Goal: Navigation & Orientation: Find specific page/section

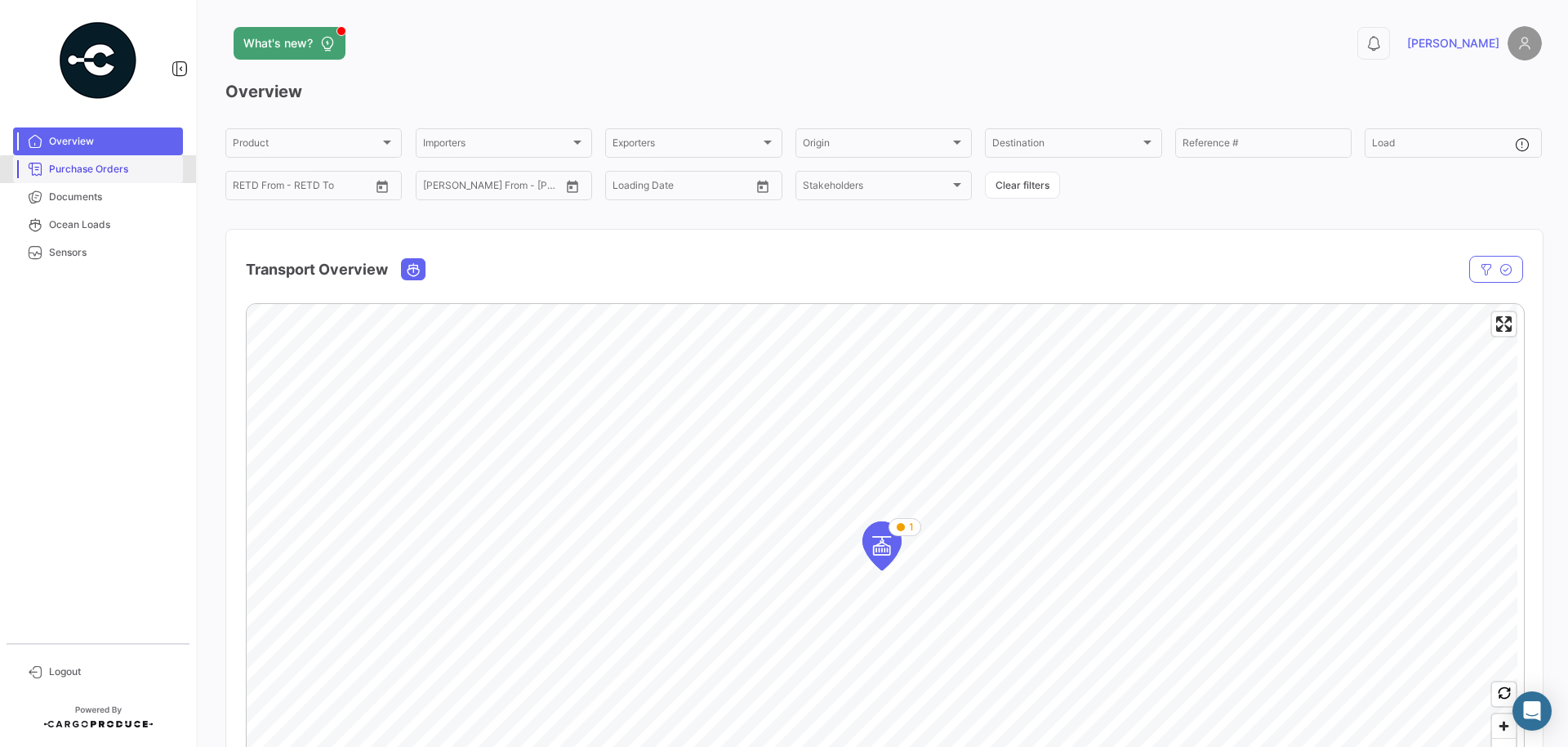
click at [123, 172] on span "Purchase Orders" at bounding box center [112, 169] width 128 height 14
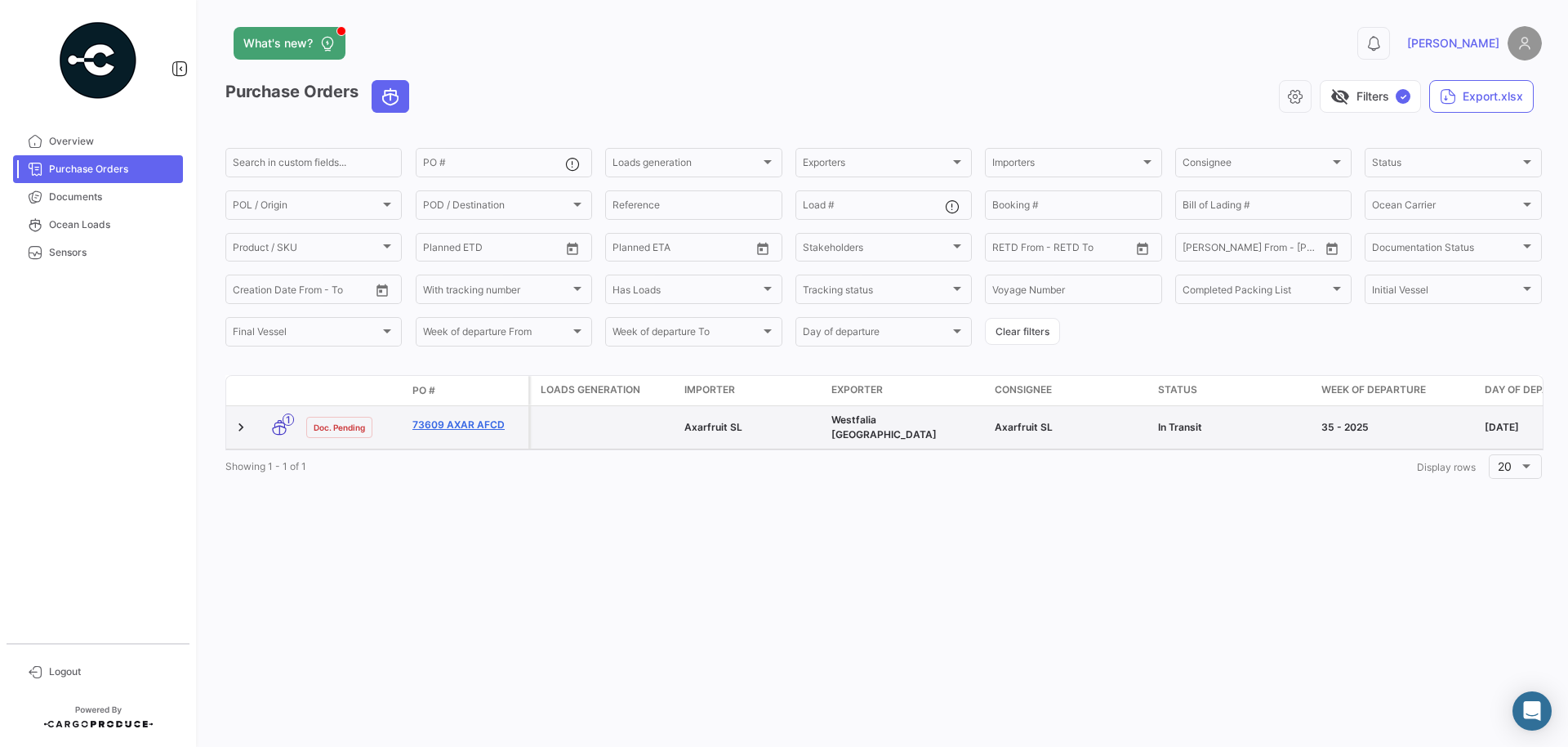
click at [470, 427] on link "73609 AXAR AFCD" at bounding box center [467, 424] width 110 height 14
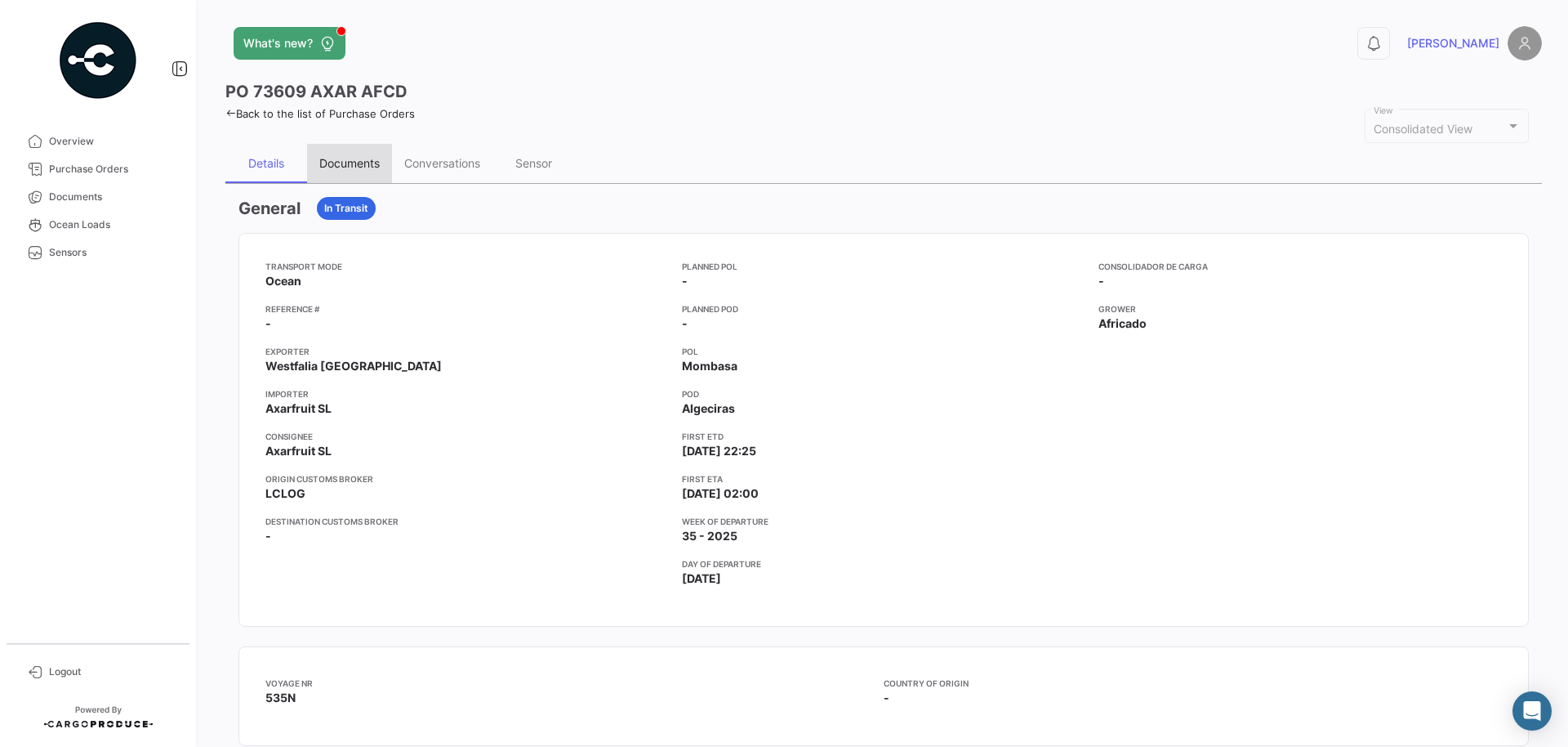
click at [375, 159] on div "Documents" at bounding box center [349, 163] width 60 height 14
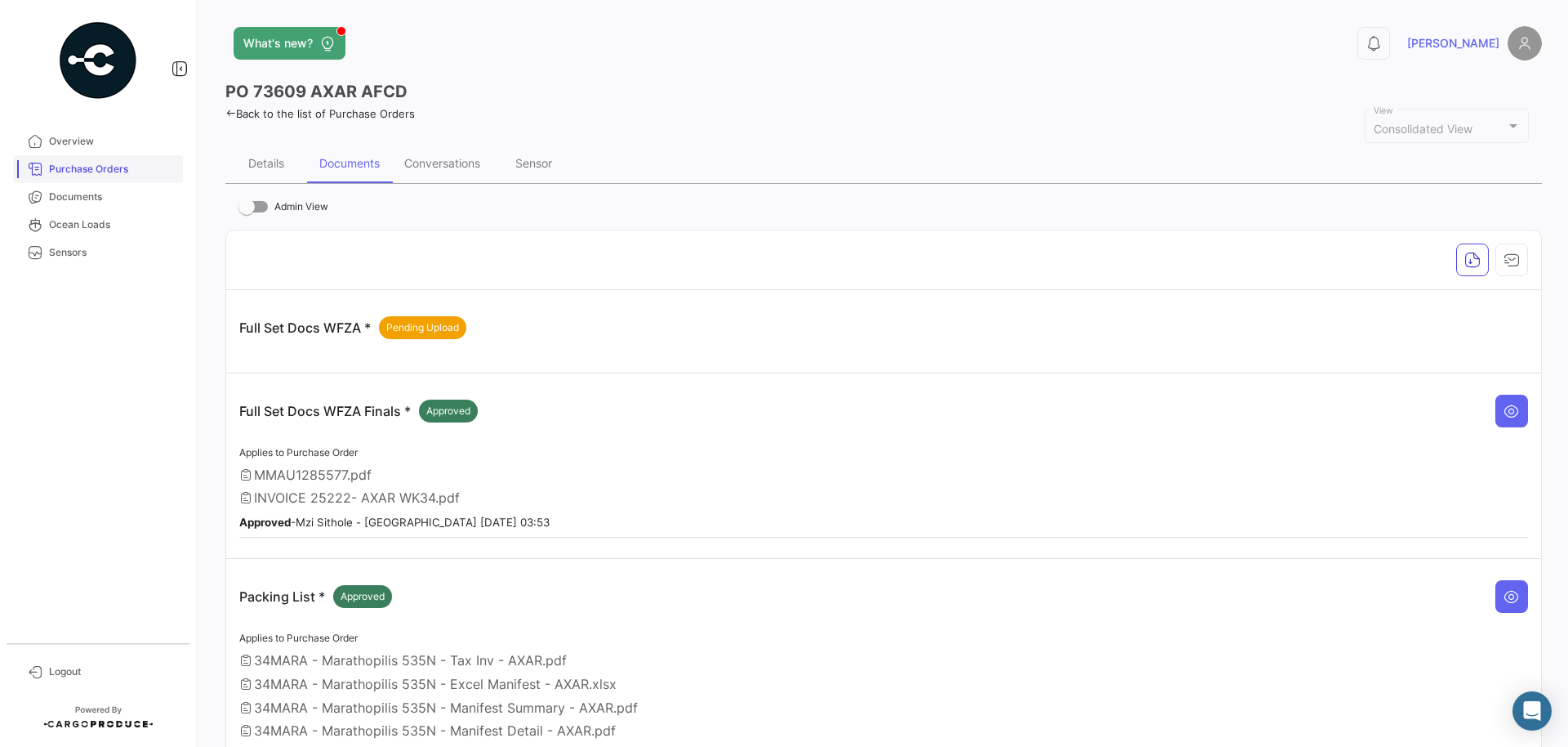
click at [106, 172] on span "Purchase Orders" at bounding box center [112, 169] width 128 height 14
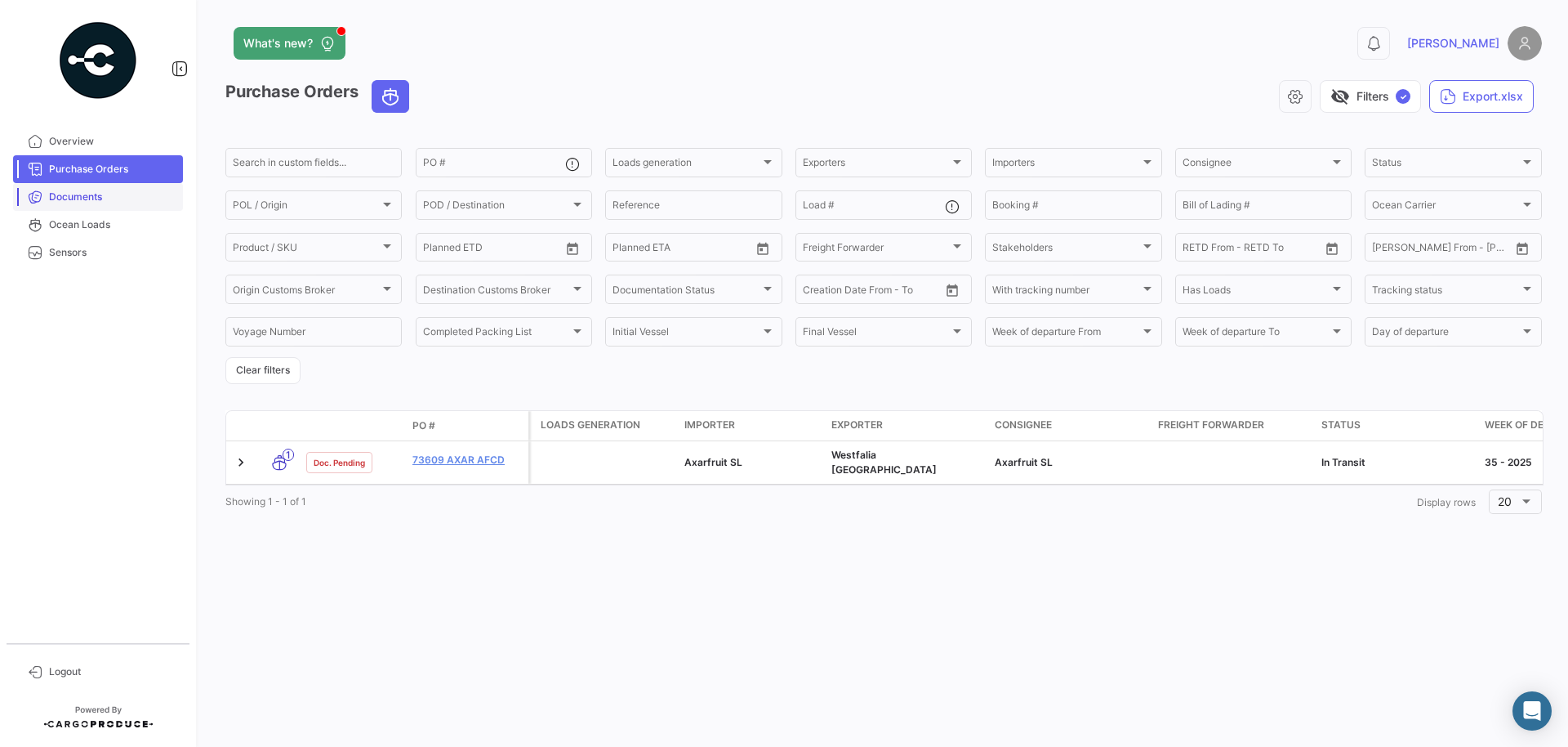
click at [90, 200] on span "Documents" at bounding box center [112, 196] width 128 height 14
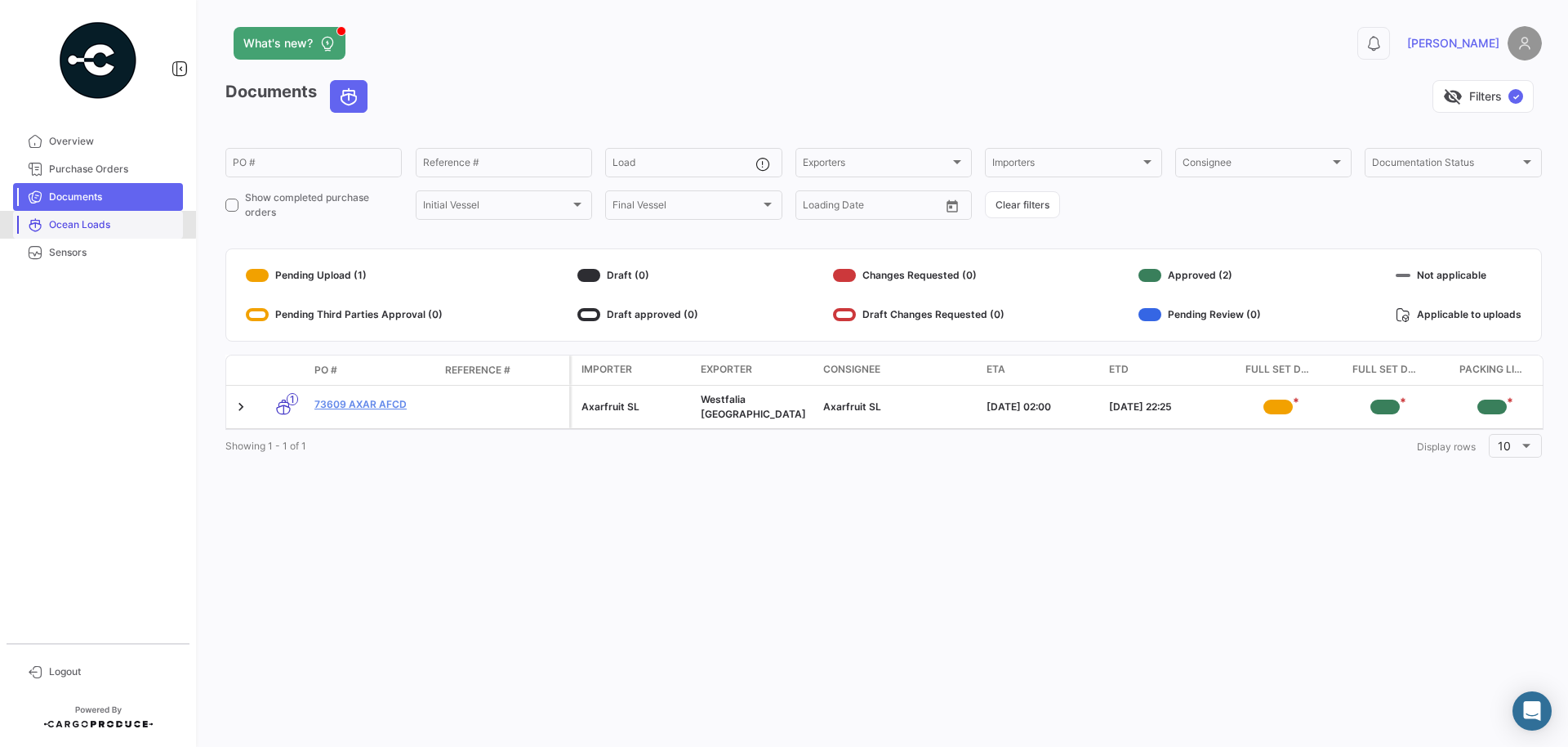
click at [92, 224] on span "Ocean Loads" at bounding box center [112, 224] width 128 height 14
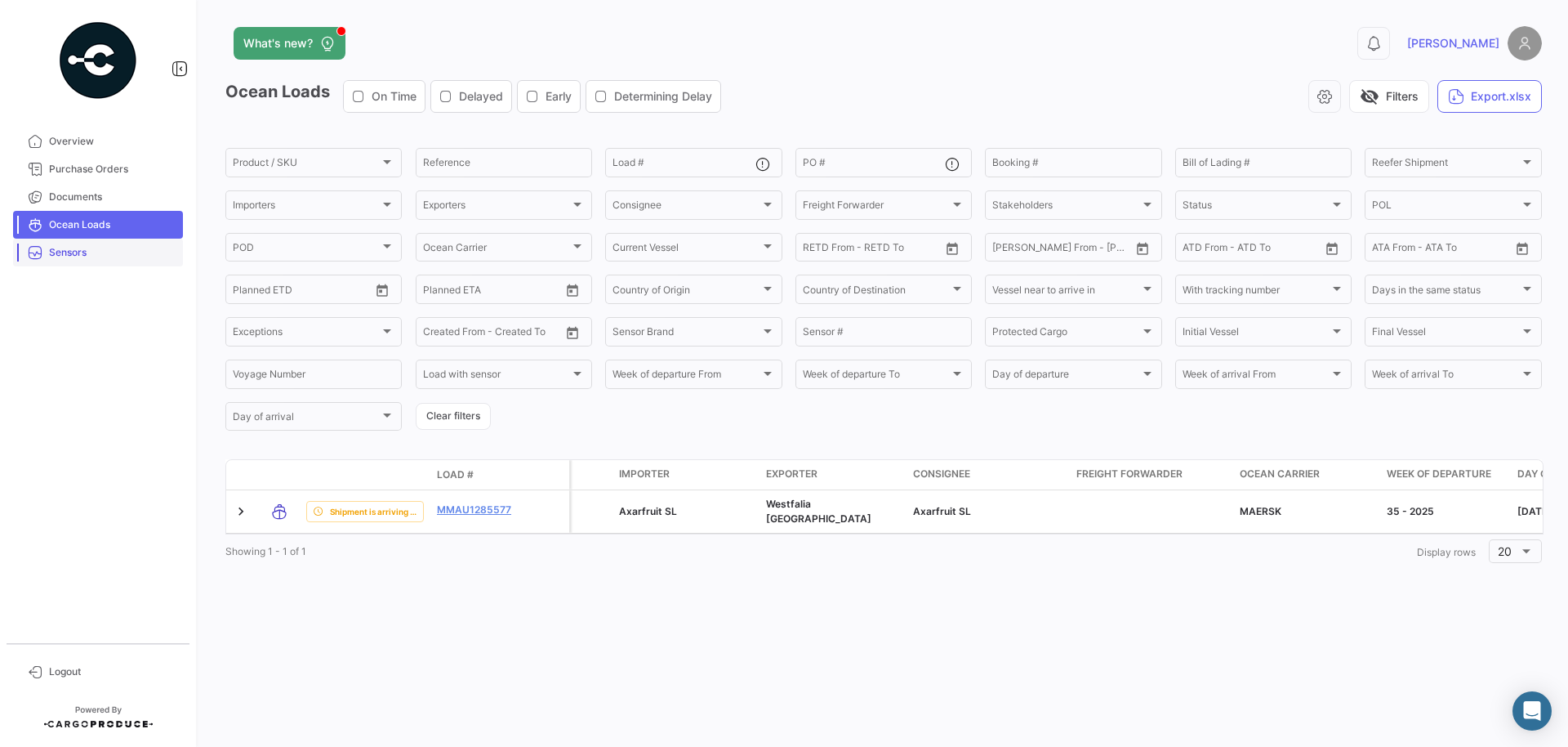
click at [70, 247] on span "Sensors" at bounding box center [112, 252] width 128 height 14
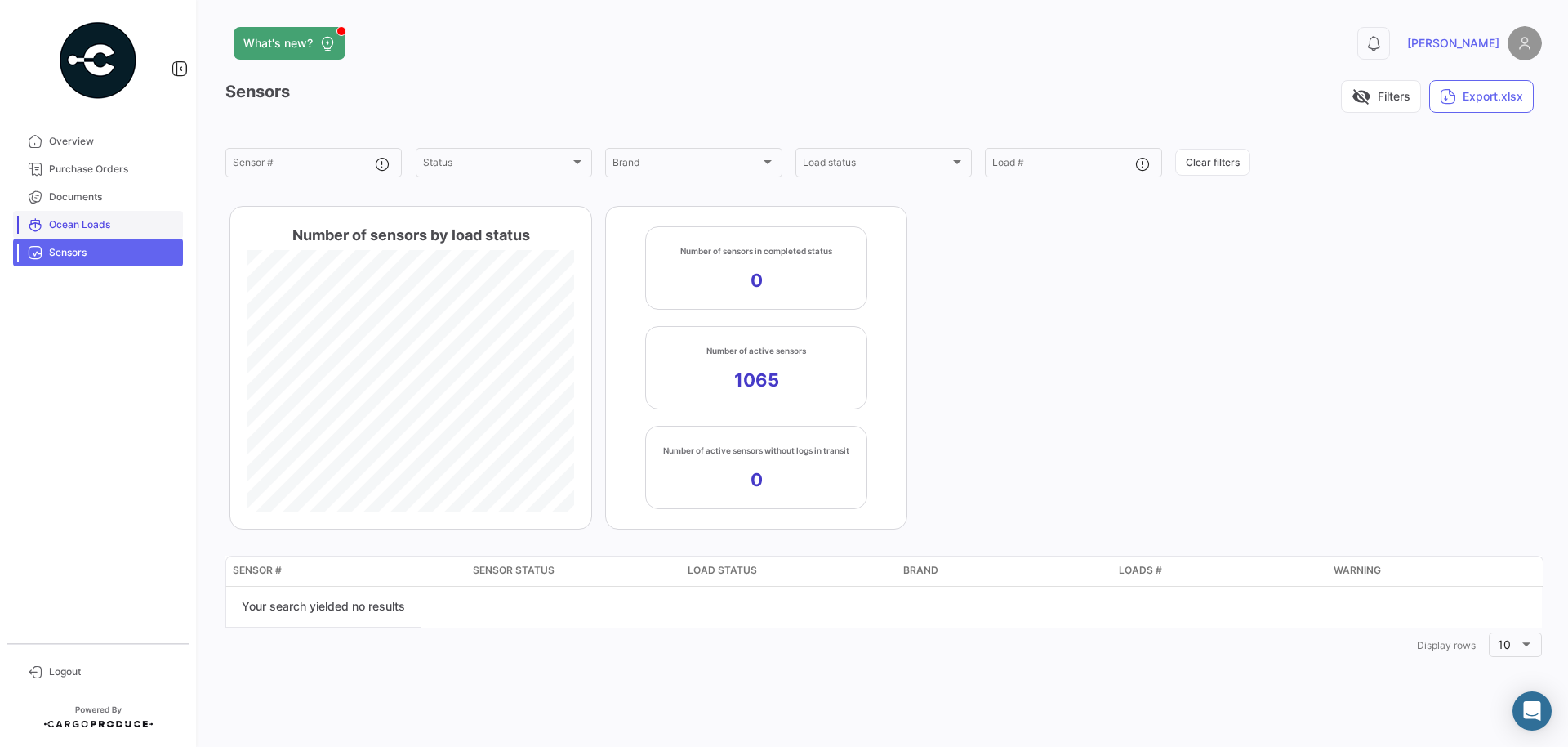
click at [89, 226] on span "Ocean Loads" at bounding box center [112, 224] width 128 height 14
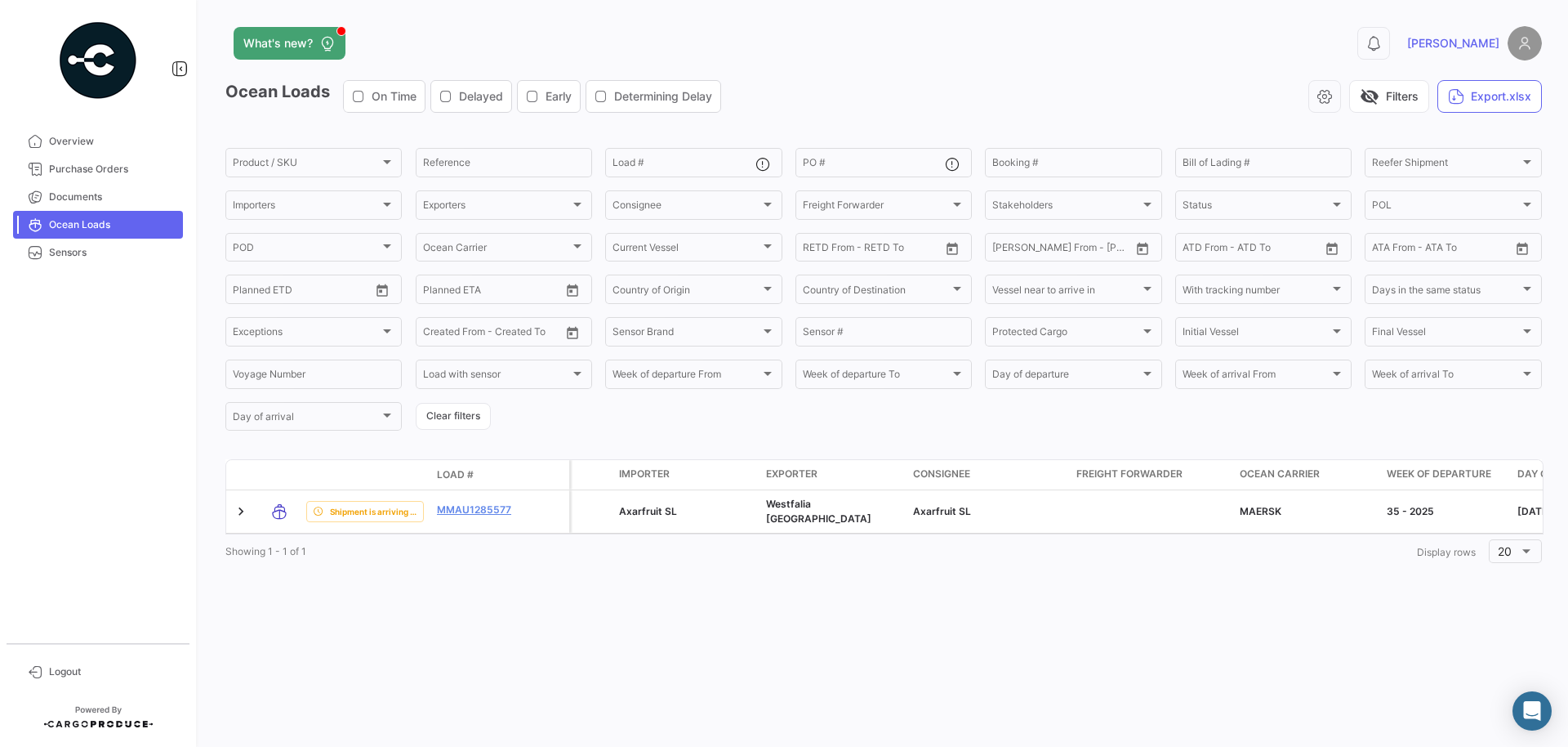
drag, startPoint x: 455, startPoint y: 532, endPoint x: 550, endPoint y: 573, distance: 103.5
click at [550, 567] on div "Transport mode Shipment Status Load # Policy Protected Cargo Importer Exporter …" at bounding box center [884, 513] width 1317 height 108
click at [432, 550] on div "Showing 1 - 1 of 1 1 Display rows 20" at bounding box center [884, 550] width 1317 height 30
click at [99, 184] on link "Documents" at bounding box center [98, 196] width 170 height 28
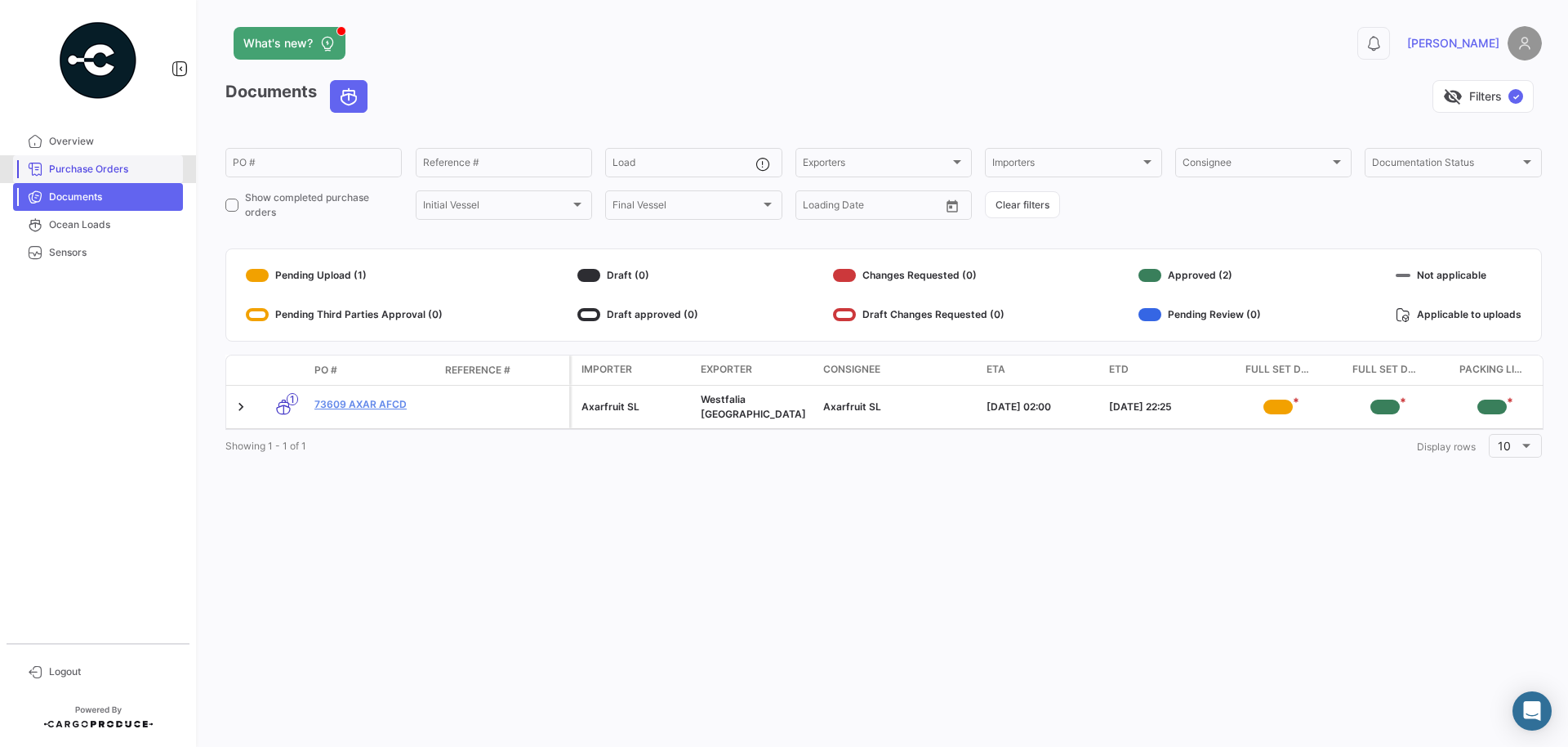
click at [95, 167] on span "Purchase Orders" at bounding box center [112, 169] width 128 height 14
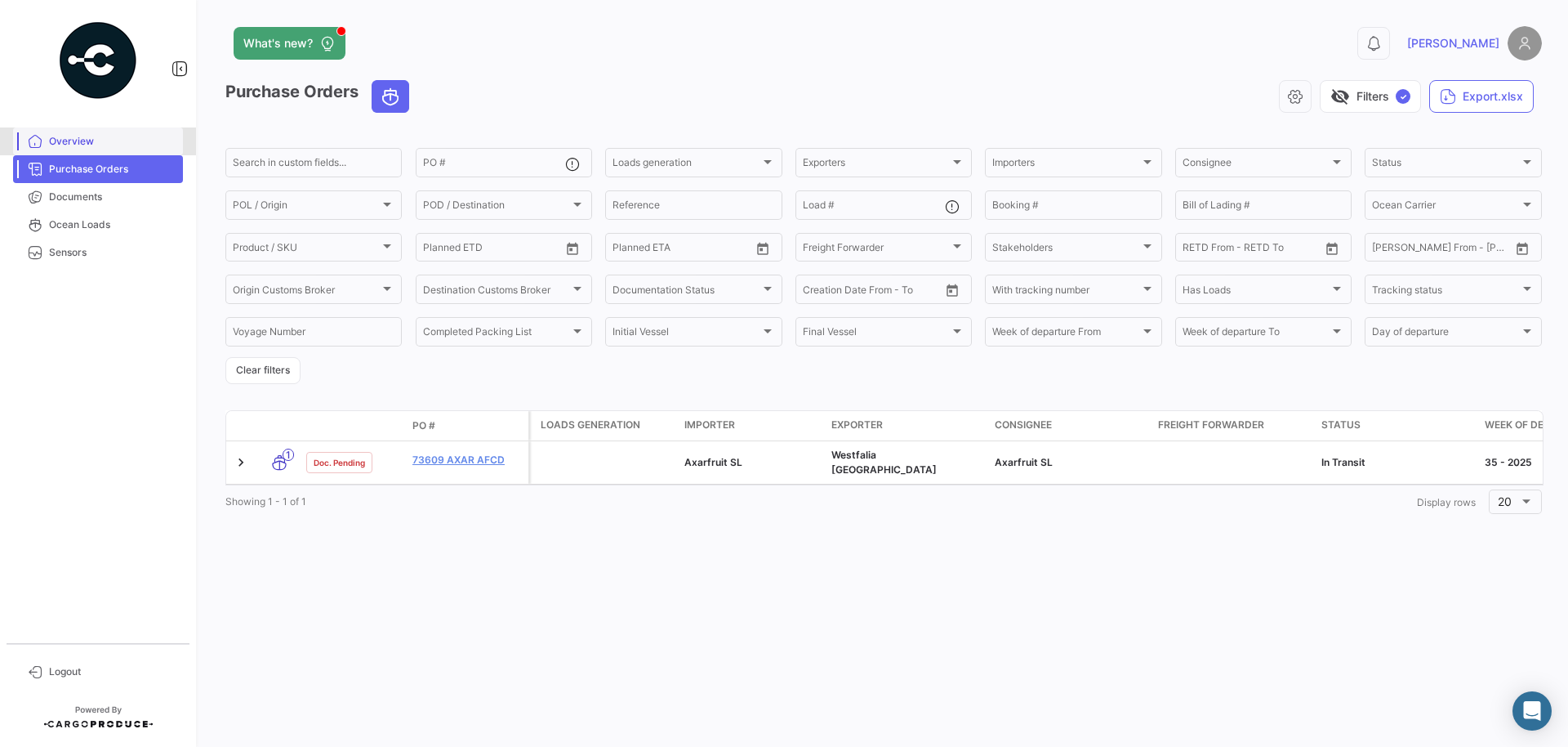
click at [98, 138] on span "Overview" at bounding box center [112, 141] width 128 height 14
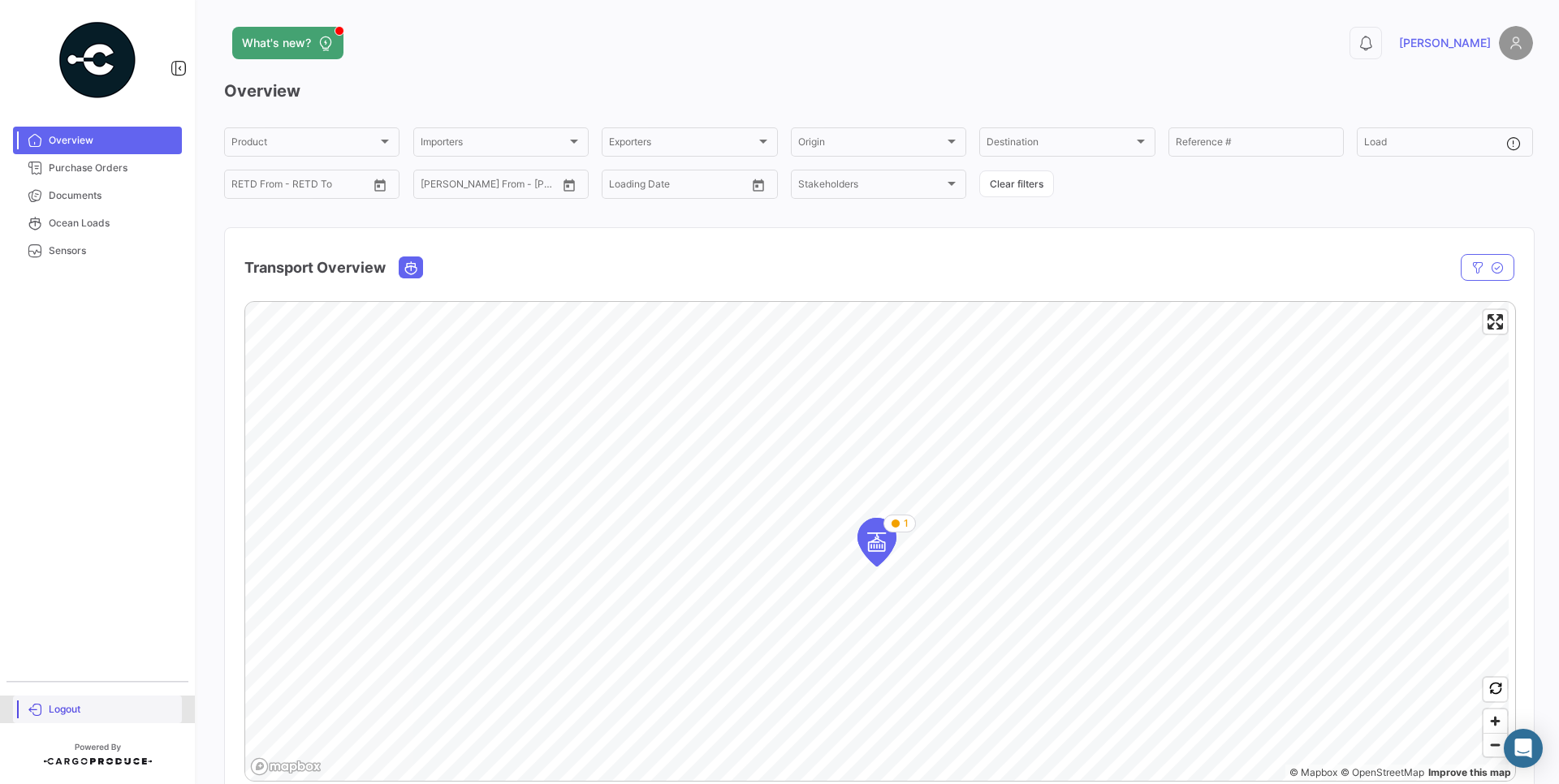
click at [86, 713] on span "Logout" at bounding box center [112, 709] width 127 height 14
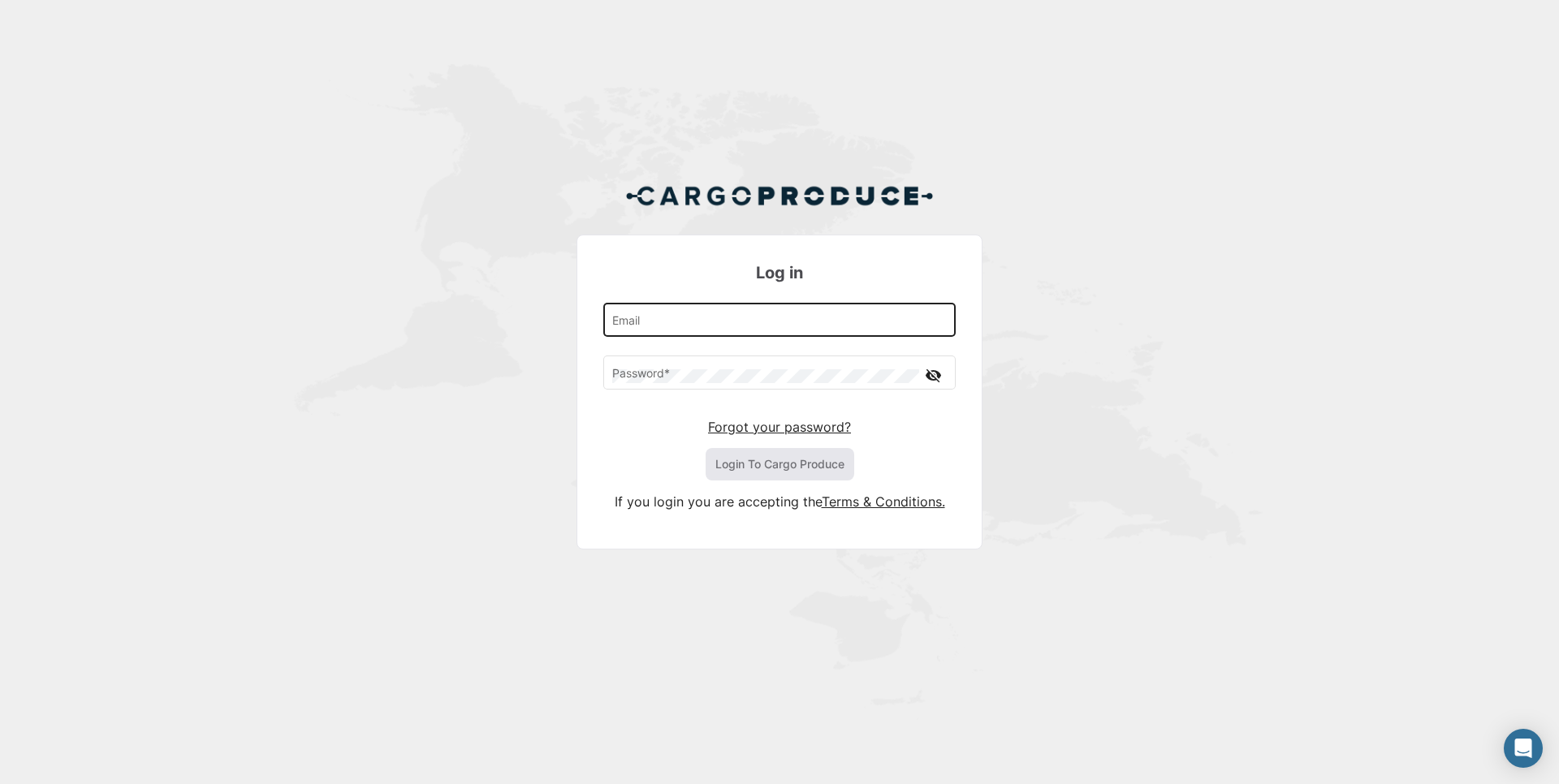
click at [798, 320] on input "Email" at bounding box center [780, 323] width 335 height 14
paste input "[EMAIL_ADDRESS][DOMAIN_NAME]"
type input "[EMAIL_ADDRESS][DOMAIN_NAME]"
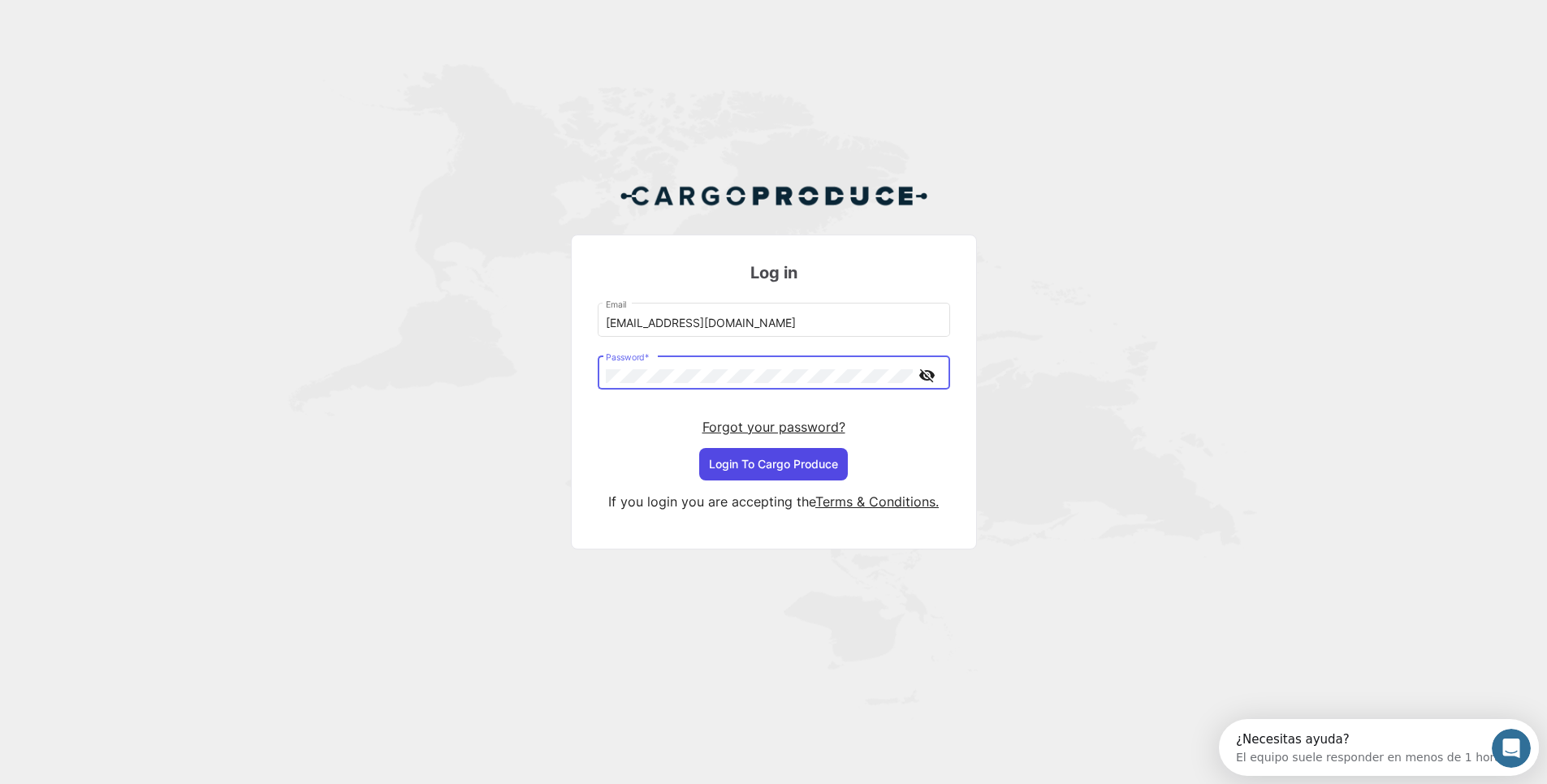
click at [738, 450] on button "Login To Cargo Produce" at bounding box center [773, 464] width 149 height 32
